Goal: Task Accomplishment & Management: Use online tool/utility

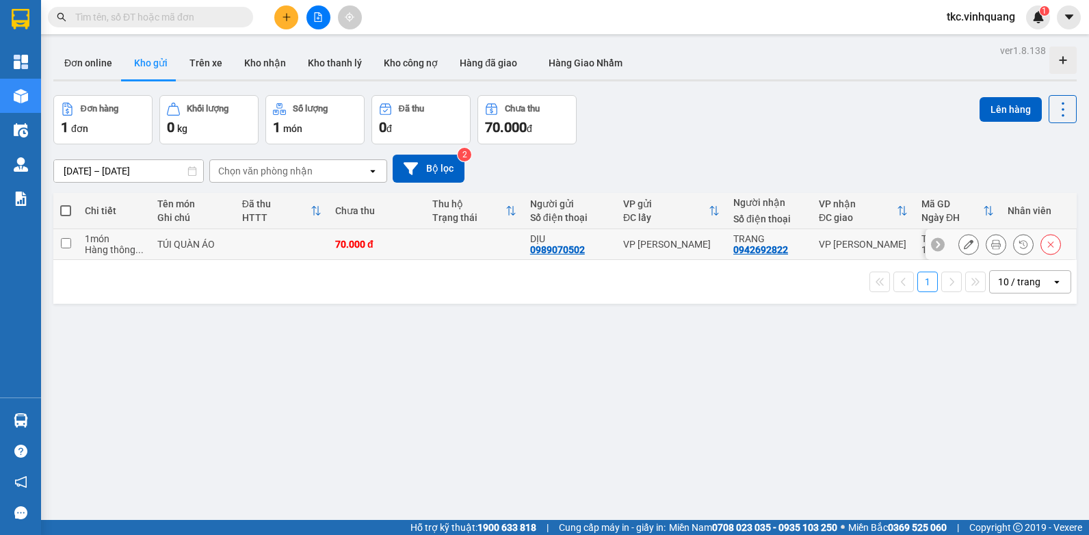
click at [441, 250] on td at bounding box center [473, 244] width 97 height 31
checkbox input "true"
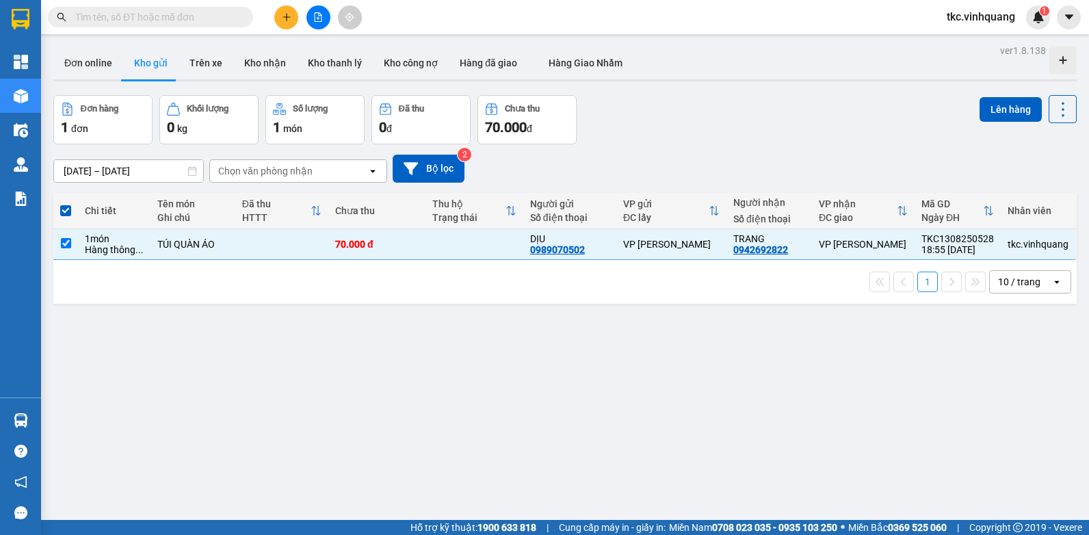
click at [933, 83] on div "ver 1.8.138 Đơn online Kho gửi Trên xe Kho nhận Kho thanh lý Kho công nợ Hàng đ…" at bounding box center [565, 308] width 1034 height 535
click at [992, 115] on button "Lên hàng" at bounding box center [1010, 109] width 62 height 25
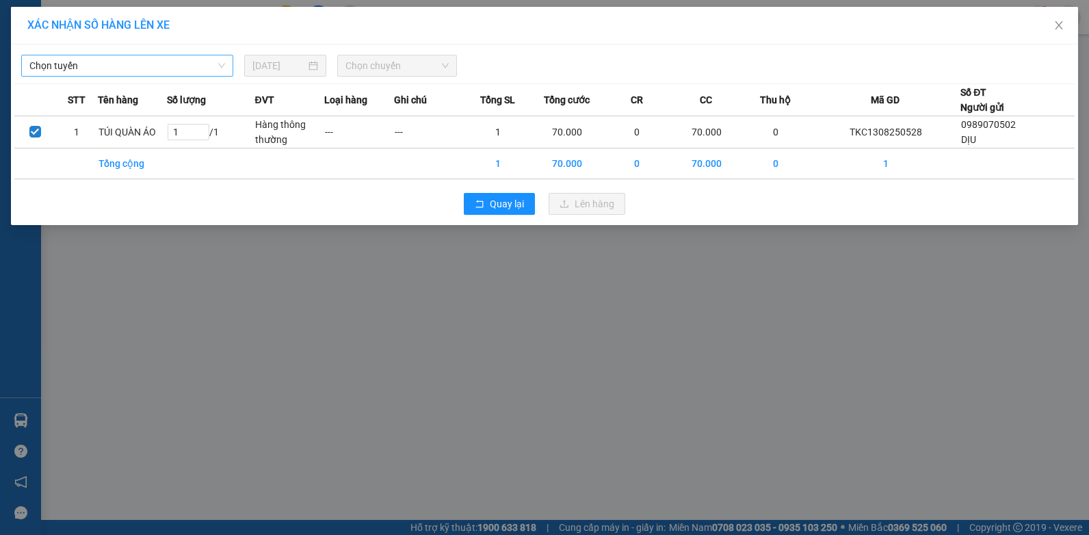
click at [190, 71] on span "Chọn tuyến" at bounding box center [127, 65] width 196 height 21
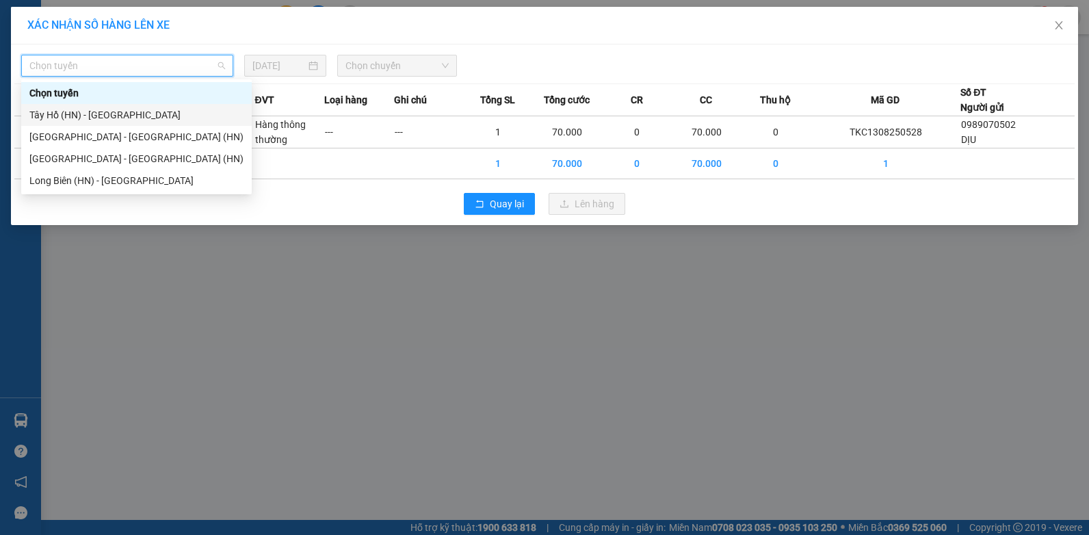
click at [82, 110] on div "Tây Hồ (HN) - [GEOGRAPHIC_DATA]" at bounding box center [136, 114] width 214 height 15
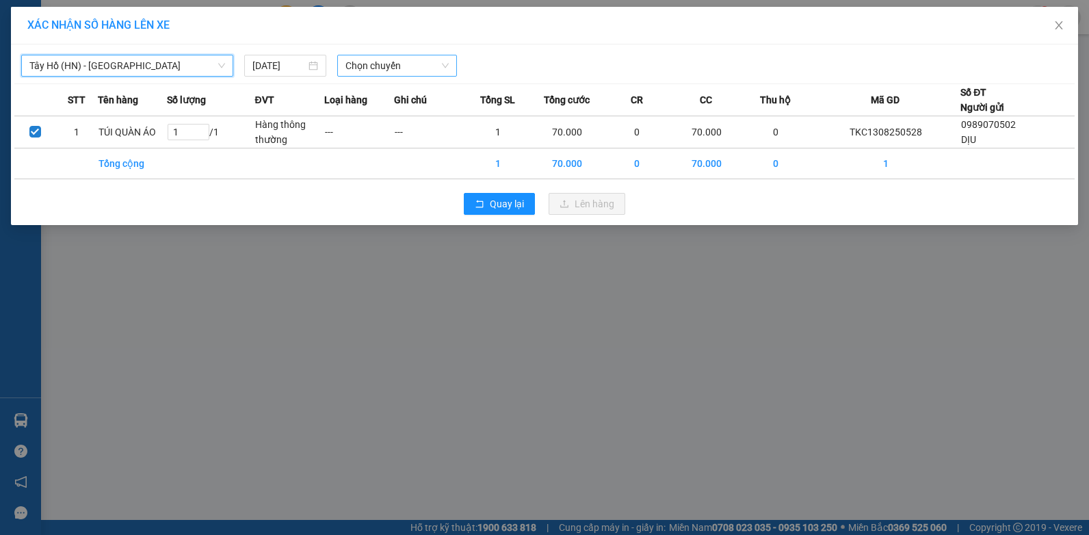
click at [424, 74] on span "Chọn chuyến" at bounding box center [396, 65] width 103 height 21
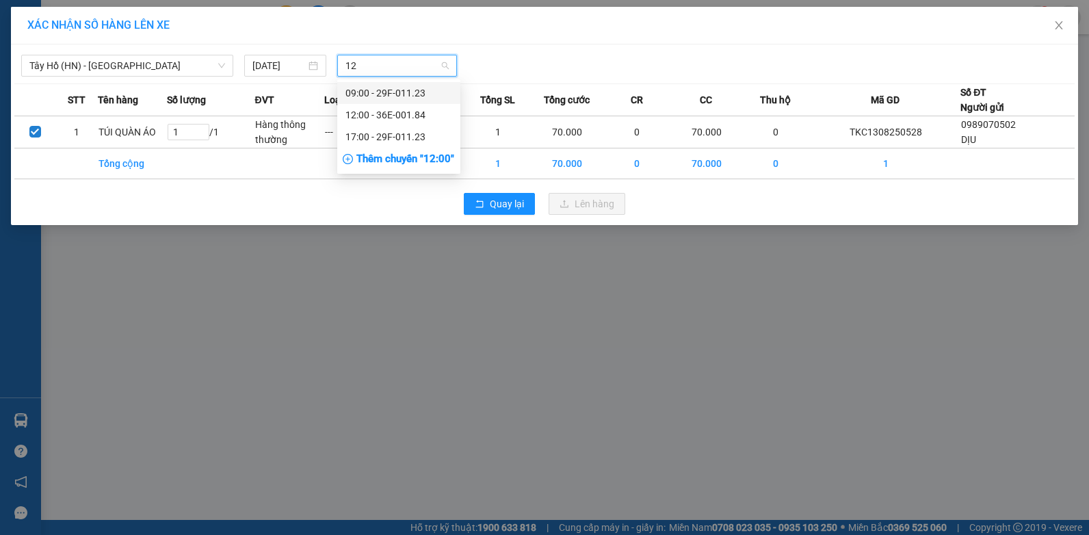
type input "123"
click at [401, 98] on div "09:00 - 29F-011.23" at bounding box center [398, 92] width 107 height 15
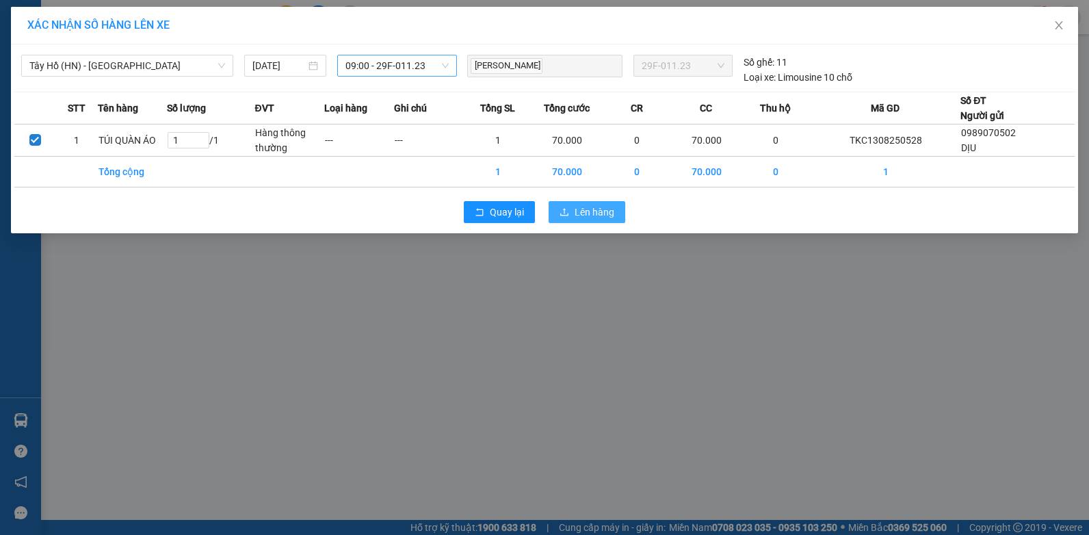
click at [613, 218] on span "Lên hàng" at bounding box center [594, 211] width 40 height 15
